Goal: Submit feedback/report problem

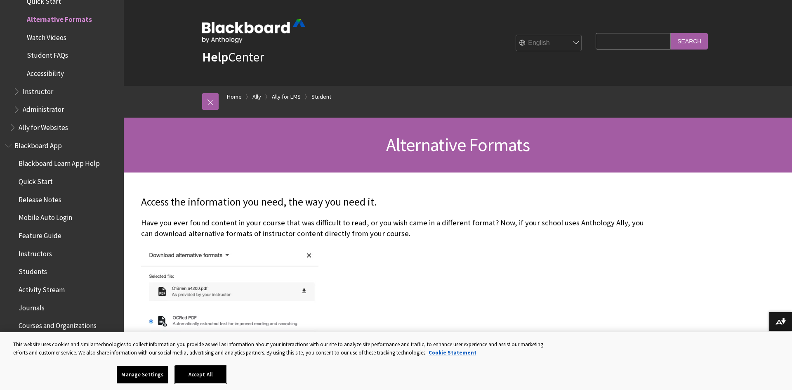
click at [196, 374] on button "Accept All" at bounding box center [201, 374] width 52 height 17
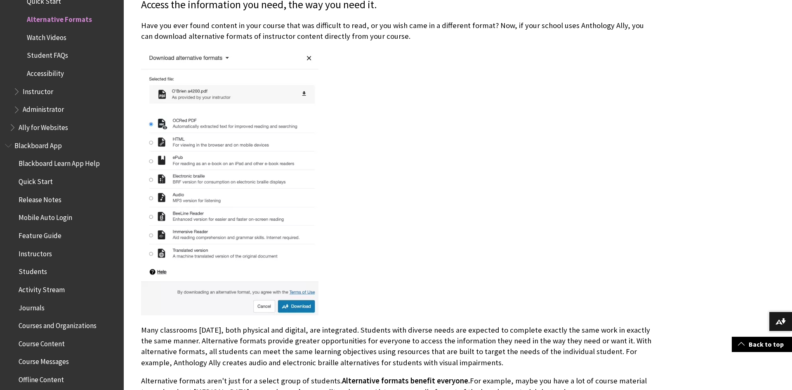
scroll to position [198, 0]
click at [227, 57] on img at bounding box center [229, 182] width 177 height 266
click at [224, 56] on img at bounding box center [229, 182] width 177 height 266
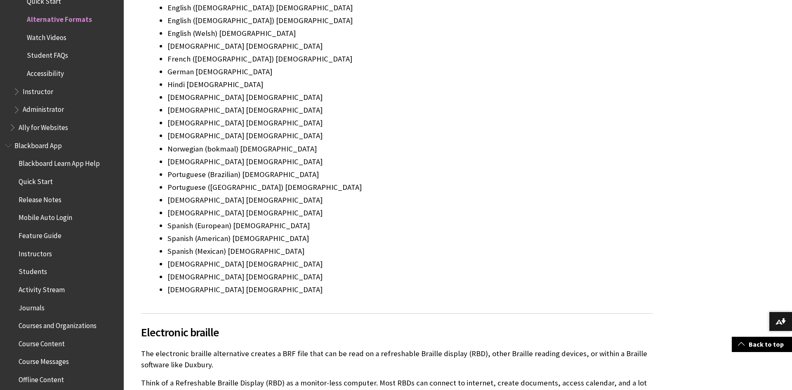
scroll to position [4331, 0]
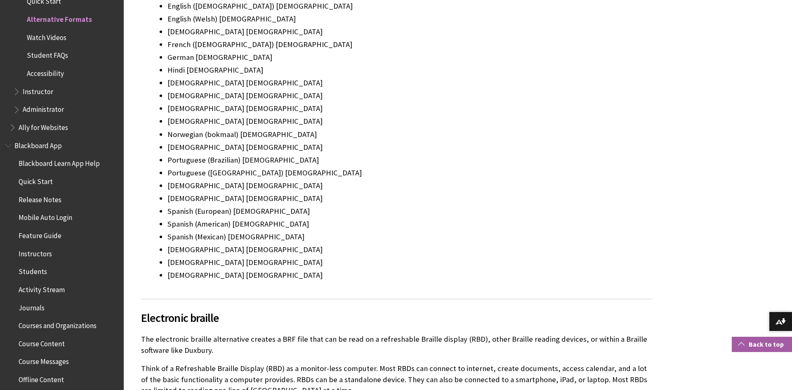
click at [750, 346] on link "Back to top" at bounding box center [762, 344] width 60 height 15
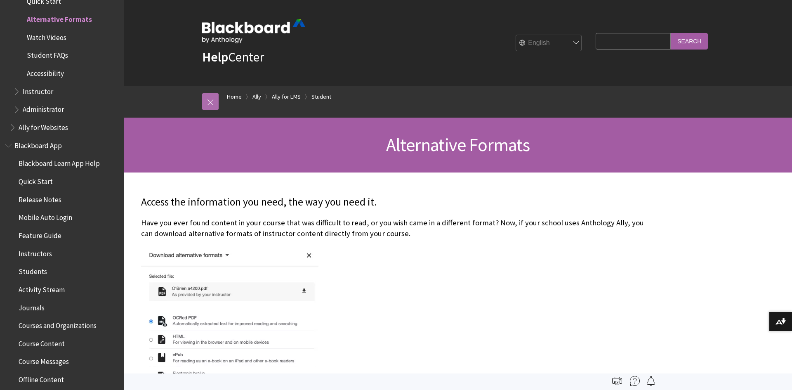
click at [210, 101] on link at bounding box center [210, 101] width 16 height 16
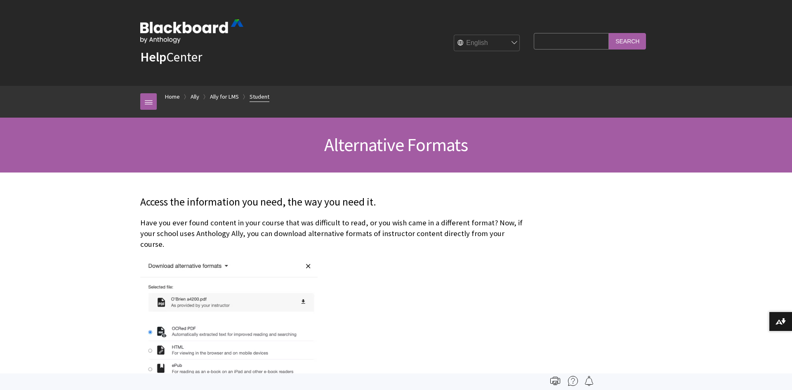
click at [257, 96] on link "Student" at bounding box center [260, 97] width 20 height 10
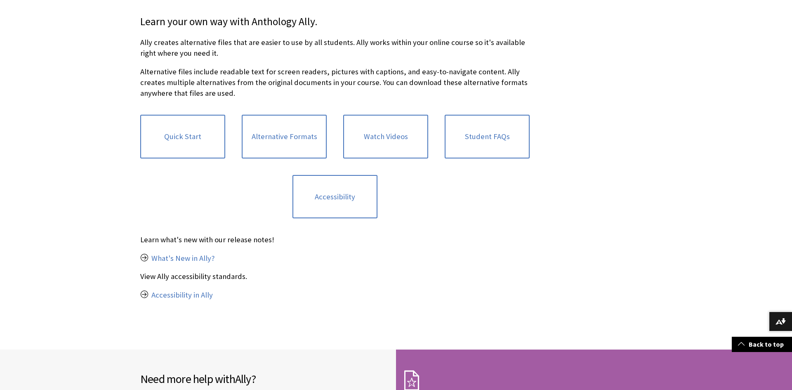
scroll to position [181, 0]
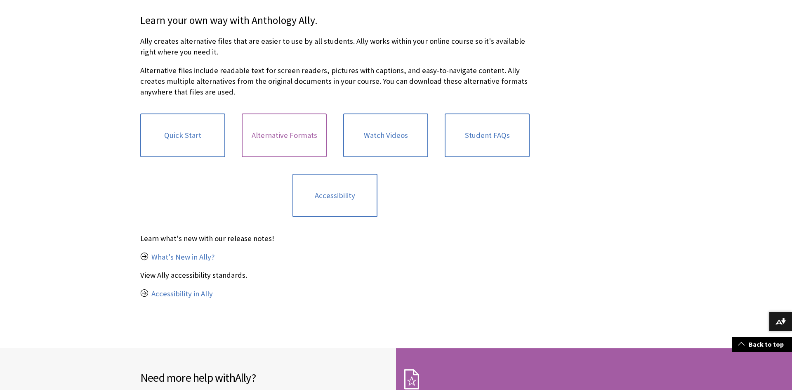
click at [258, 121] on link "Alternative Formats" at bounding box center [284, 135] width 85 height 44
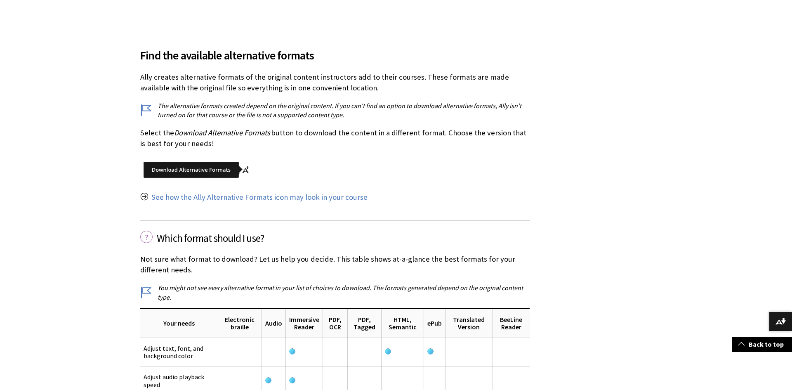
scroll to position [990, 0]
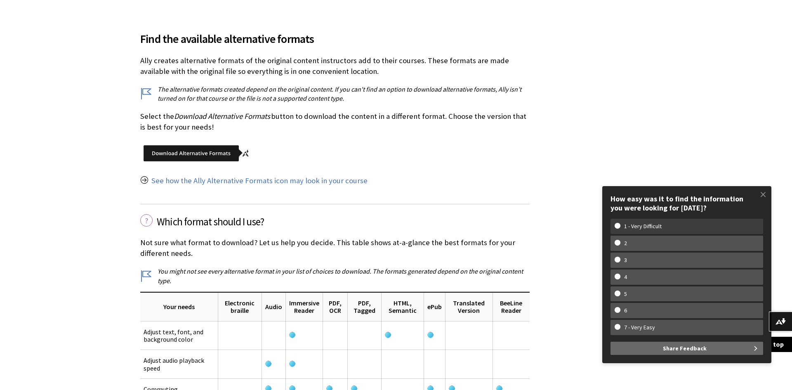
click at [658, 228] on w-span "1 - Very Difficult" at bounding box center [643, 226] width 57 height 7
click at [620, 228] on input "1 - Very Difficult" at bounding box center [617, 225] width 5 height 5
radio input "true"
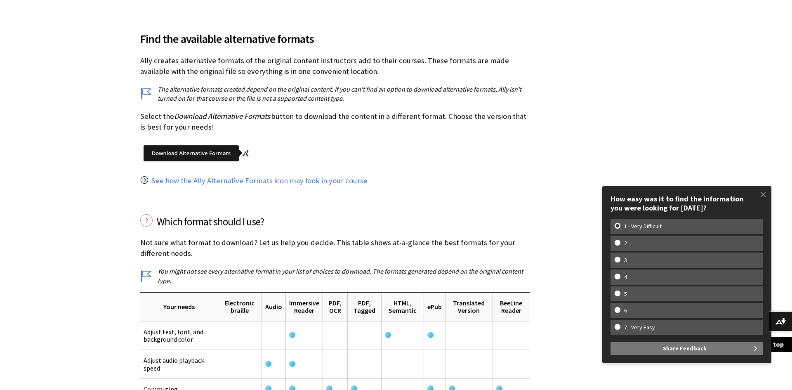
click at [654, 353] on button "Share Feedback" at bounding box center [686, 348] width 153 height 13
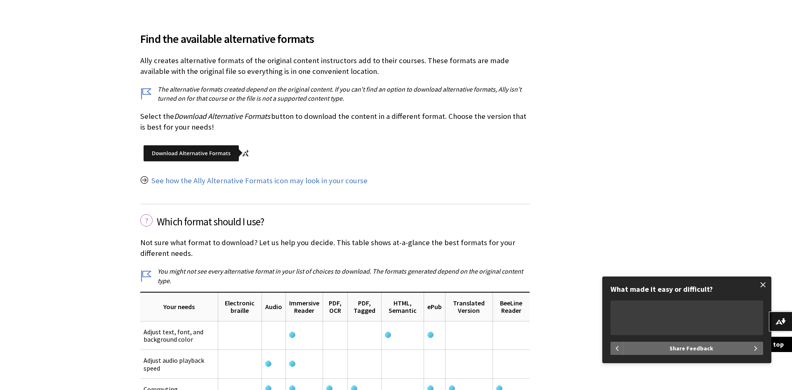
click at [764, 283] on span at bounding box center [762, 284] width 17 height 17
